Goal: Transaction & Acquisition: Purchase product/service

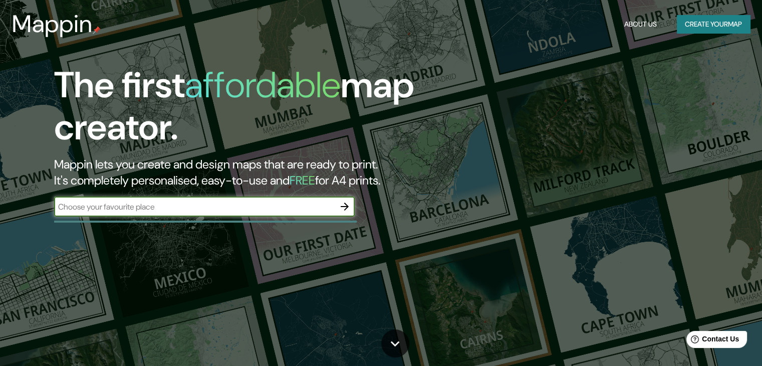
click at [235, 206] on input "text" at bounding box center [194, 207] width 280 height 12
type input "parada pumabus muca"
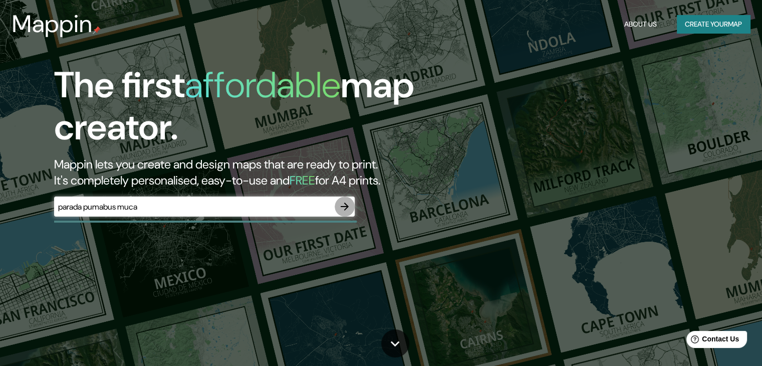
click at [345, 199] on button "button" at bounding box center [344, 206] width 20 height 20
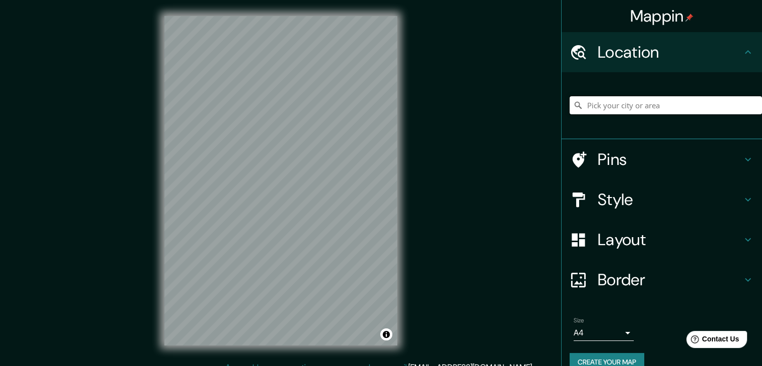
click at [639, 99] on input "Pick your city or area" at bounding box center [665, 105] width 192 height 18
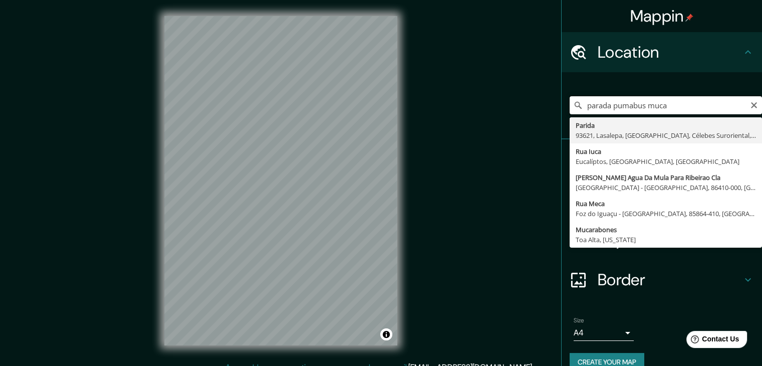
drag, startPoint x: 663, startPoint y: 106, endPoint x: 514, endPoint y: 87, distance: 151.0
click at [514, 87] on div "Mappin Location parada pumabus muca Parida 93621, [GEOGRAPHIC_DATA], [GEOGRAPHI…" at bounding box center [381, 188] width 762 height 377
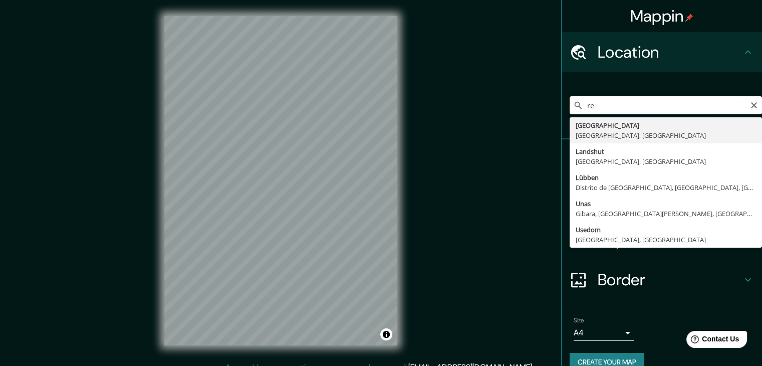
type input "r"
type input "Calle Unam ([GEOGRAPHIC_DATA]), [GEOGRAPHIC_DATA][PERSON_NAME], [GEOGRAPHIC_DAT…"
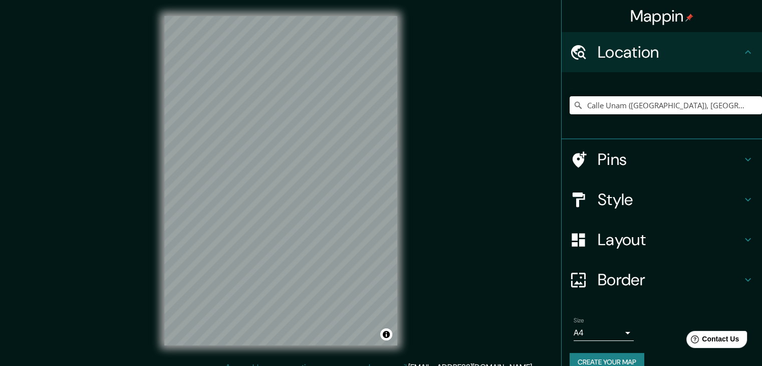
click at [163, 54] on div "© Mapbox © OpenStreetMap Improve this map" at bounding box center [280, 180] width 265 height 361
click at [735, 104] on input "Calle Unam ([GEOGRAPHIC_DATA]), [GEOGRAPHIC_DATA][PERSON_NAME], [GEOGRAPHIC_DAT…" at bounding box center [665, 105] width 192 height 18
click at [750, 105] on icon "Clear" at bounding box center [754, 105] width 8 height 8
type input "r"
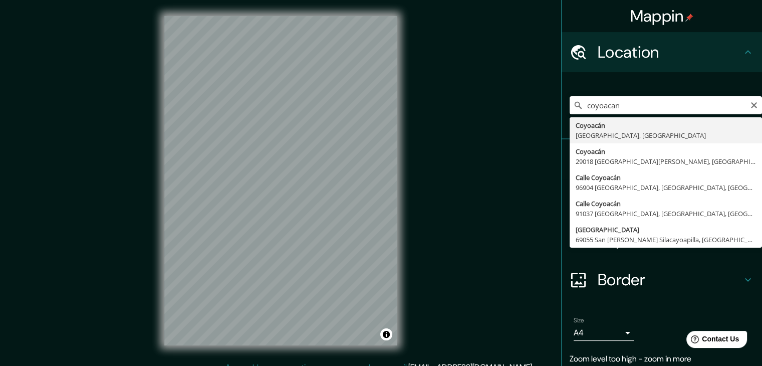
type input "Coyoacán, [GEOGRAPHIC_DATA], [GEOGRAPHIC_DATA]"
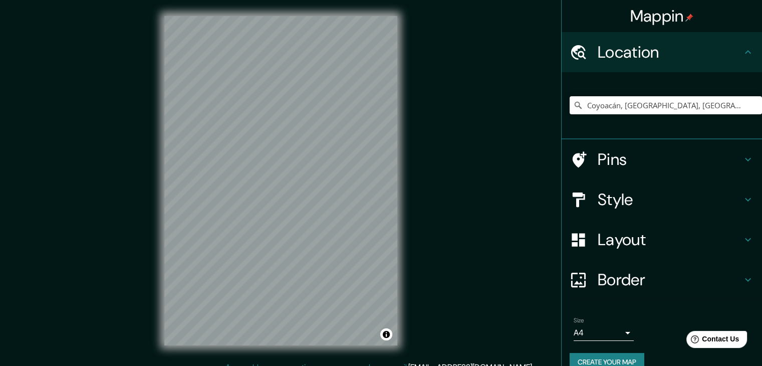
click at [604, 204] on h4 "Style" at bounding box center [669, 199] width 144 height 20
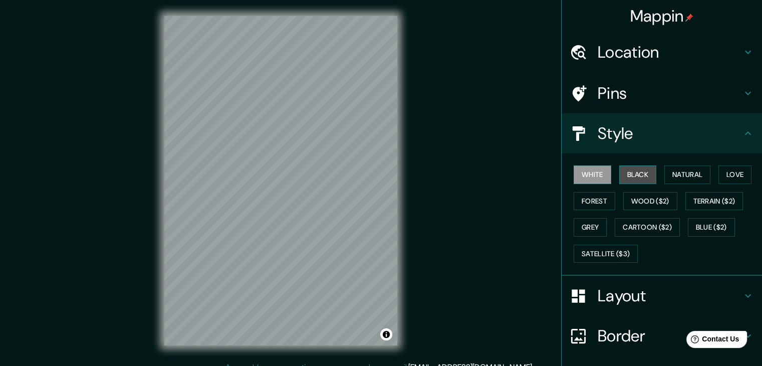
click at [636, 181] on button "Black" at bounding box center [638, 174] width 38 height 19
click at [448, 175] on div "Mappin Location [GEOGRAPHIC_DATA], [GEOGRAPHIC_DATA], [GEOGRAPHIC_DATA] Pins St…" at bounding box center [381, 188] width 762 height 377
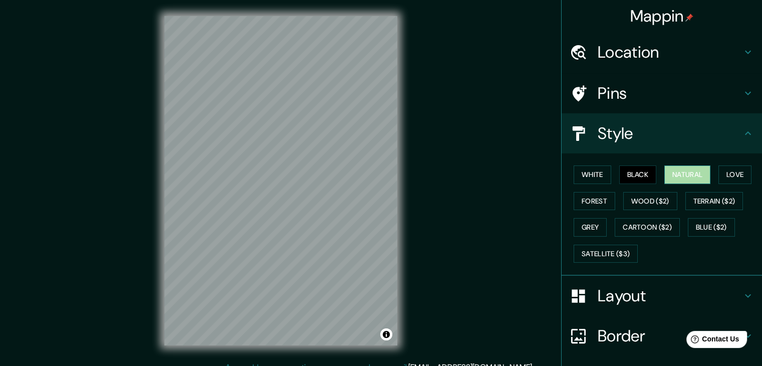
click at [671, 172] on button "Natural" at bounding box center [687, 174] width 46 height 19
click at [729, 169] on button "Love" at bounding box center [734, 174] width 33 height 19
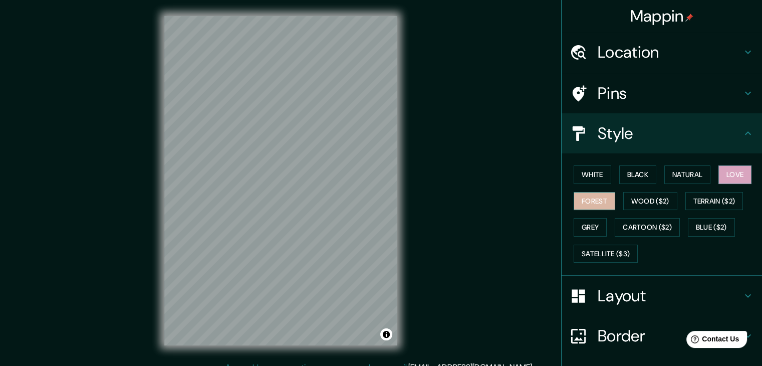
click at [595, 204] on button "Forest" at bounding box center [594, 201] width 42 height 19
click at [633, 199] on button "Wood ($2)" at bounding box center [650, 201] width 54 height 19
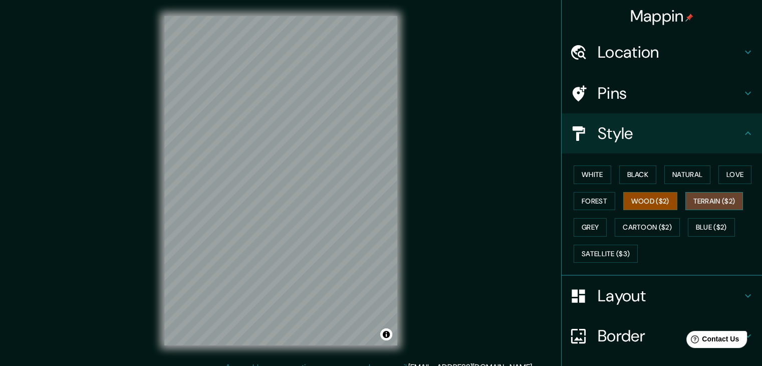
click at [704, 198] on button "Terrain ($2)" at bounding box center [714, 201] width 58 height 19
click at [596, 225] on button "Grey" at bounding box center [589, 227] width 33 height 19
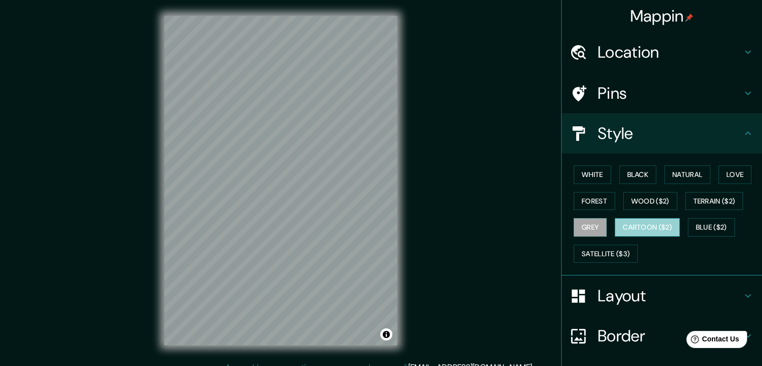
click at [642, 233] on button "Cartoon ($2)" at bounding box center [646, 227] width 65 height 19
click at [697, 228] on button "Blue ($2)" at bounding box center [711, 227] width 47 height 19
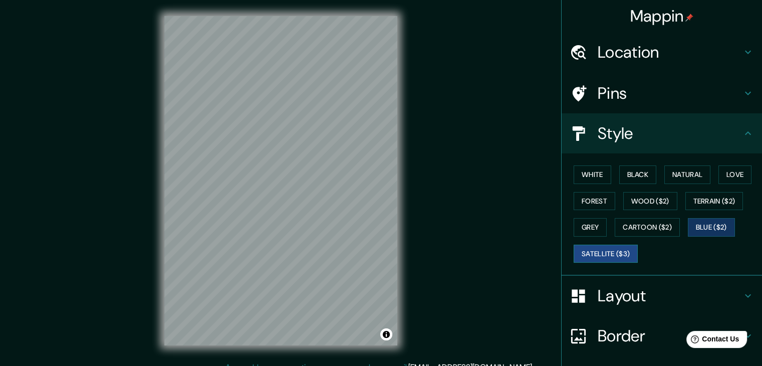
click at [617, 255] on button "Satellite ($3)" at bounding box center [605, 253] width 64 height 19
click at [92, 221] on div "Mappin Location [GEOGRAPHIC_DATA], [GEOGRAPHIC_DATA], [GEOGRAPHIC_DATA] Pins St…" at bounding box center [381, 188] width 762 height 377
click at [640, 179] on button "Black" at bounding box center [638, 174] width 38 height 19
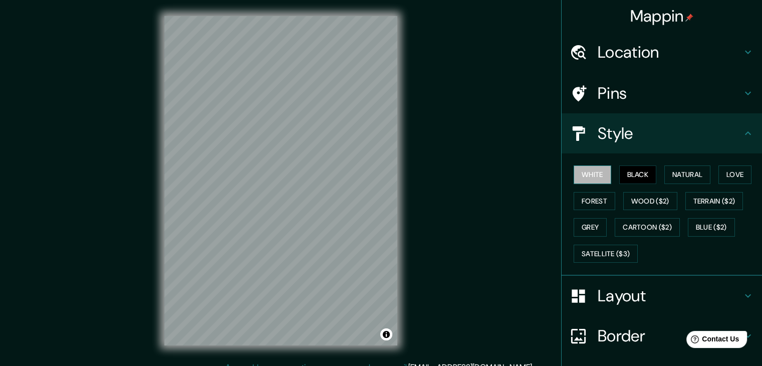
click at [598, 170] on button "White" at bounding box center [592, 174] width 38 height 19
